Goal: Find specific page/section: Find specific page/section

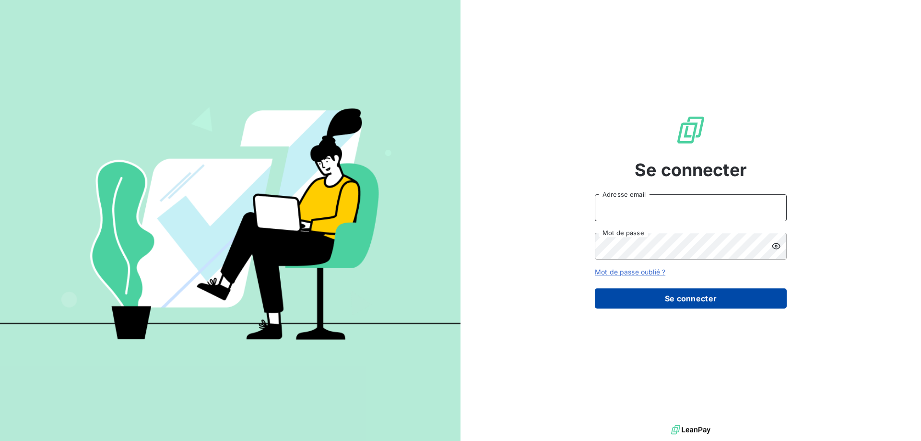
type input "[EMAIL_ADDRESS][DOMAIN_NAME]"
click at [673, 295] on button "Se connecter" at bounding box center [691, 298] width 192 height 20
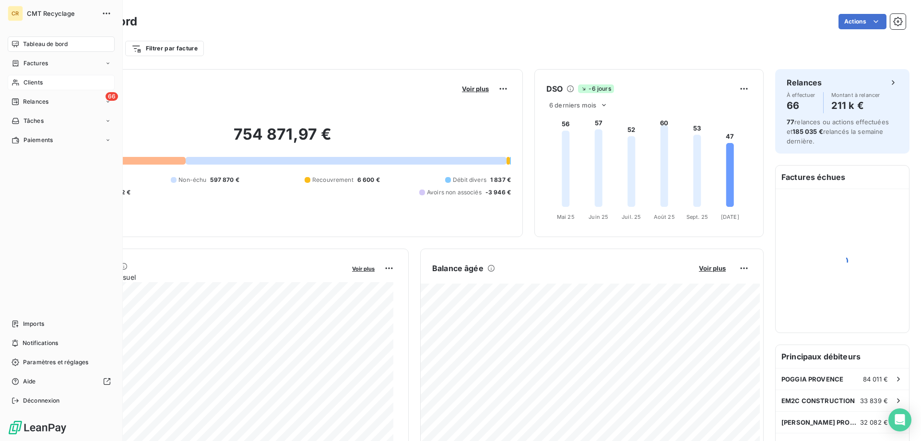
click at [24, 84] on span "Clients" at bounding box center [33, 82] width 19 height 9
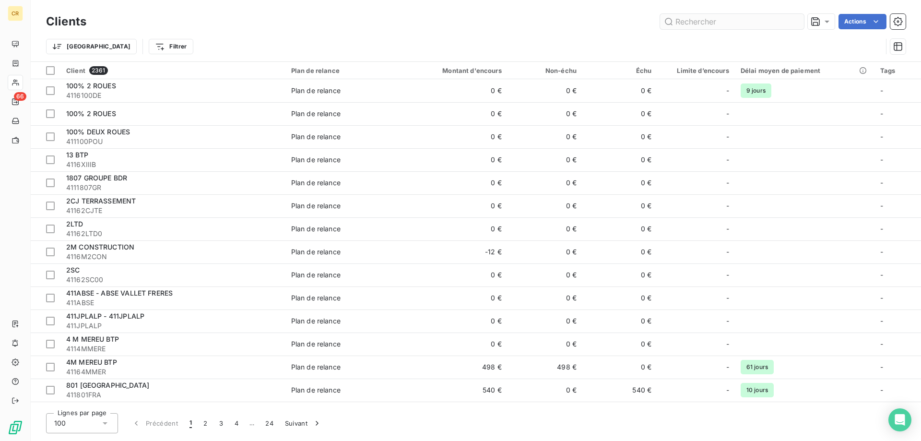
click at [707, 22] on input "text" at bounding box center [732, 21] width 144 height 15
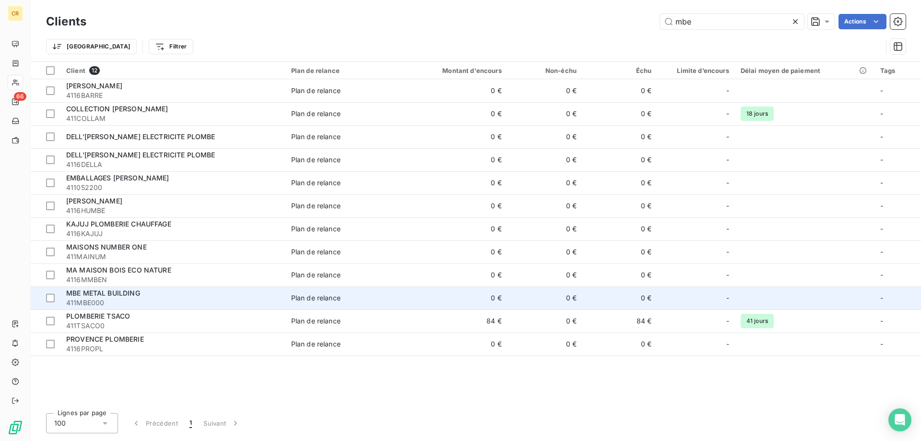
type input "mbe"
click at [120, 296] on span "MBE METAL BUILDING" at bounding box center [103, 293] width 74 height 8
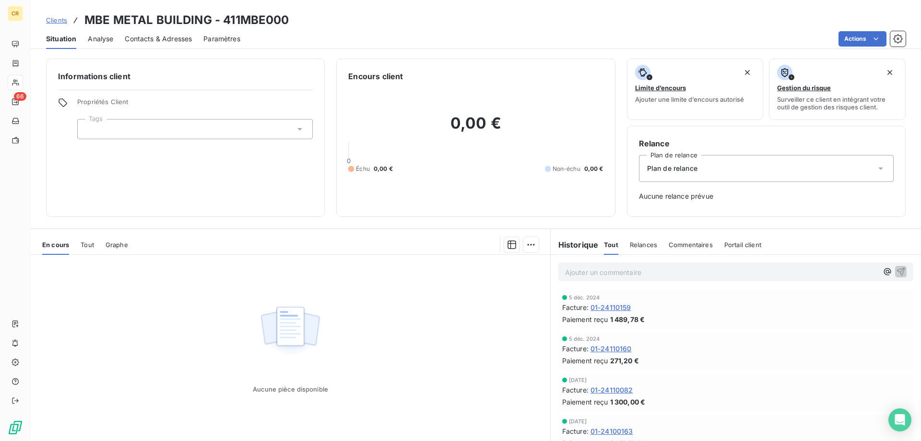
scroll to position [27, 0]
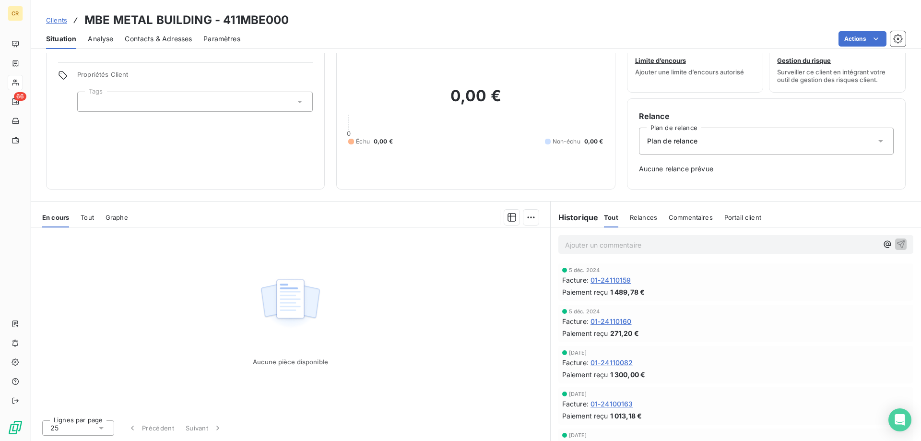
click at [622, 279] on span "01-24110159" at bounding box center [611, 280] width 41 height 10
